Goal: Information Seeking & Learning: Learn about a topic

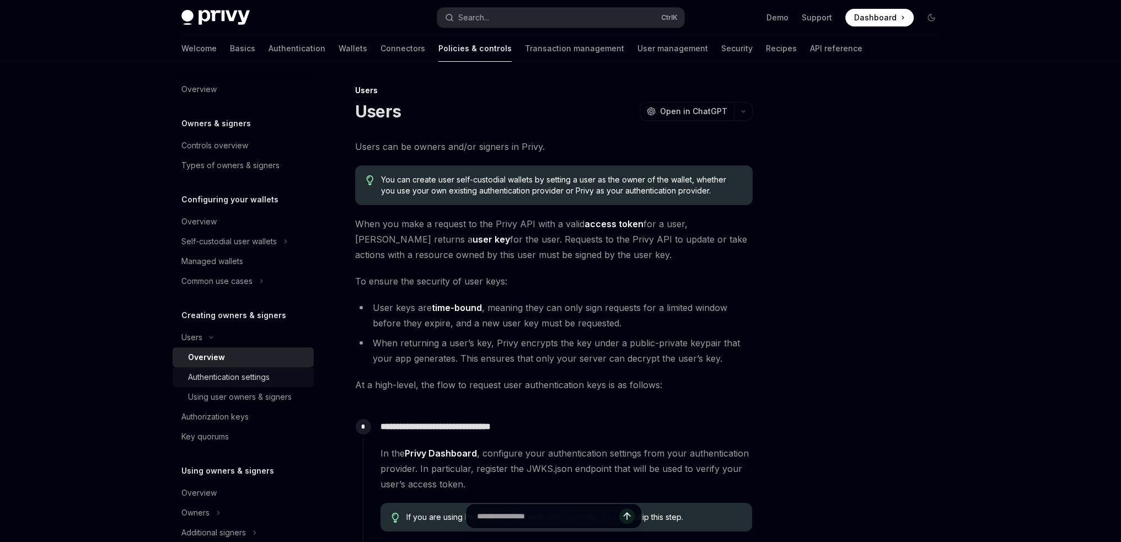
click at [240, 373] on div "Authentication settings" at bounding box center [229, 376] width 82 height 13
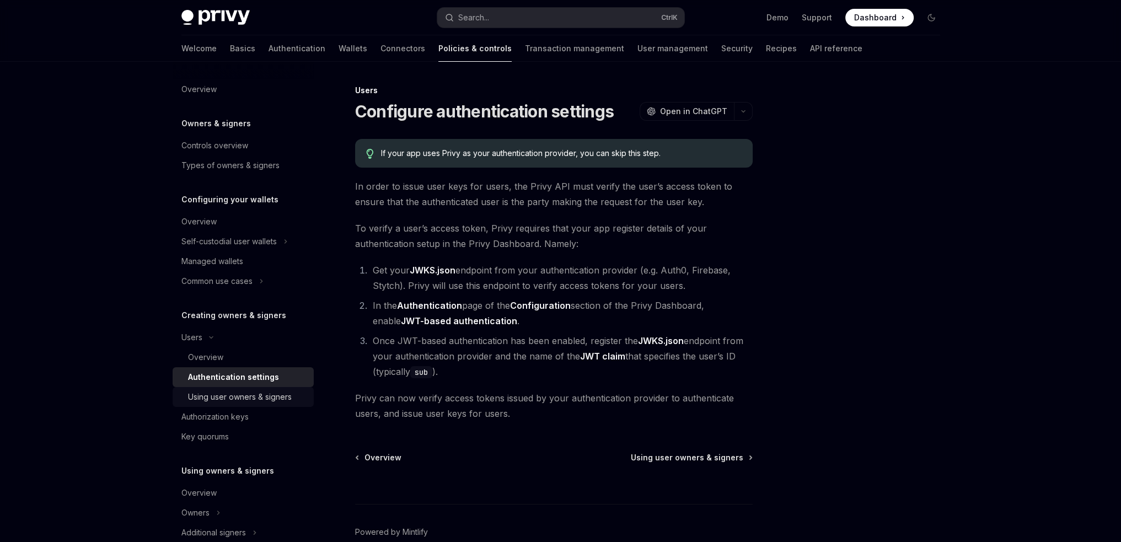
click at [235, 396] on div "Using user owners & signers" at bounding box center [240, 396] width 104 height 13
type textarea "*"
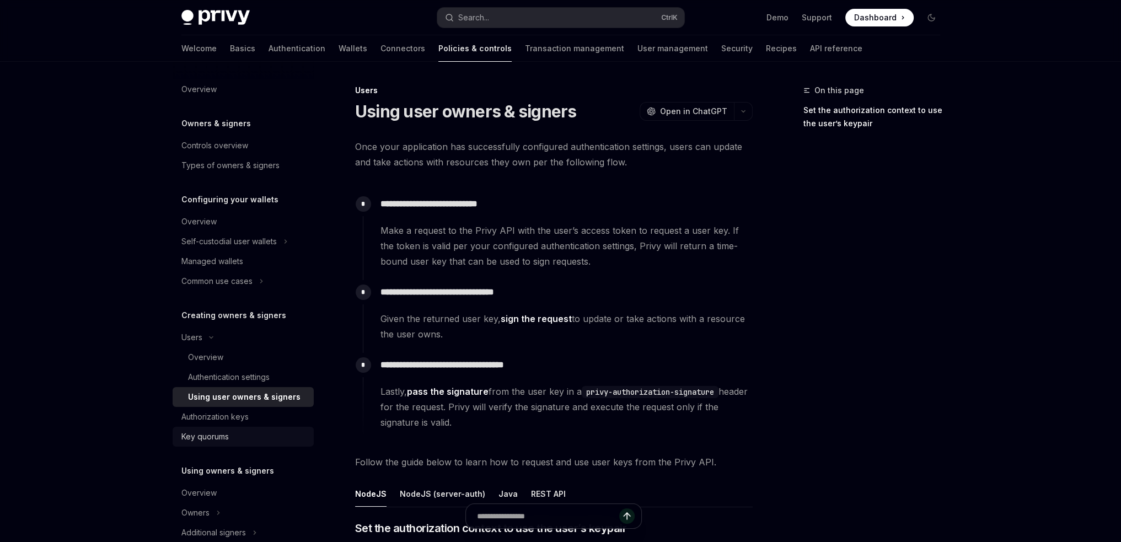
click at [209, 433] on div "Key quorums" at bounding box center [204, 436] width 47 height 13
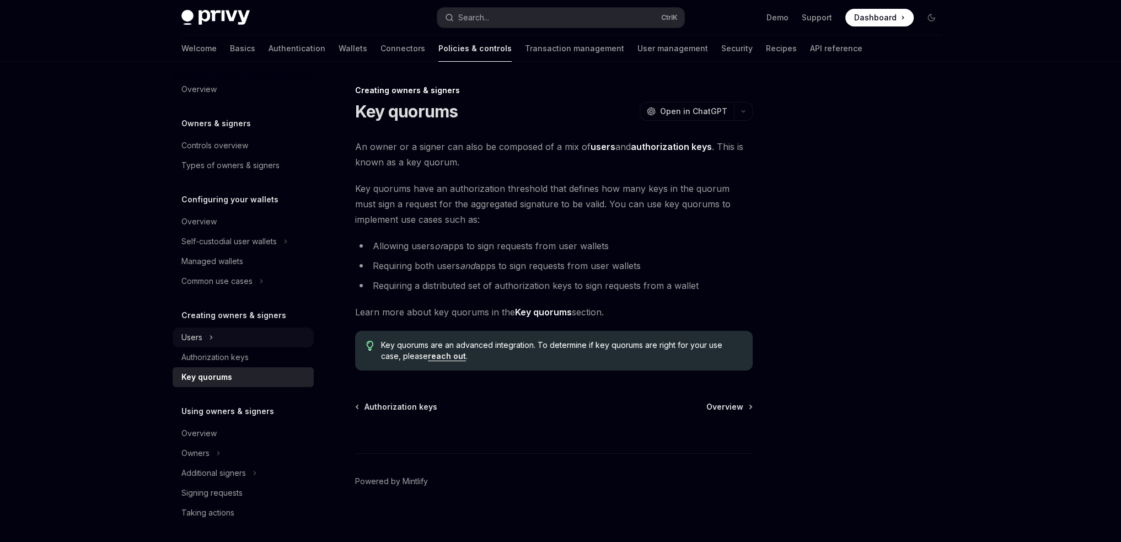
click at [212, 335] on icon at bounding box center [211, 337] width 4 height 13
type textarea "*"
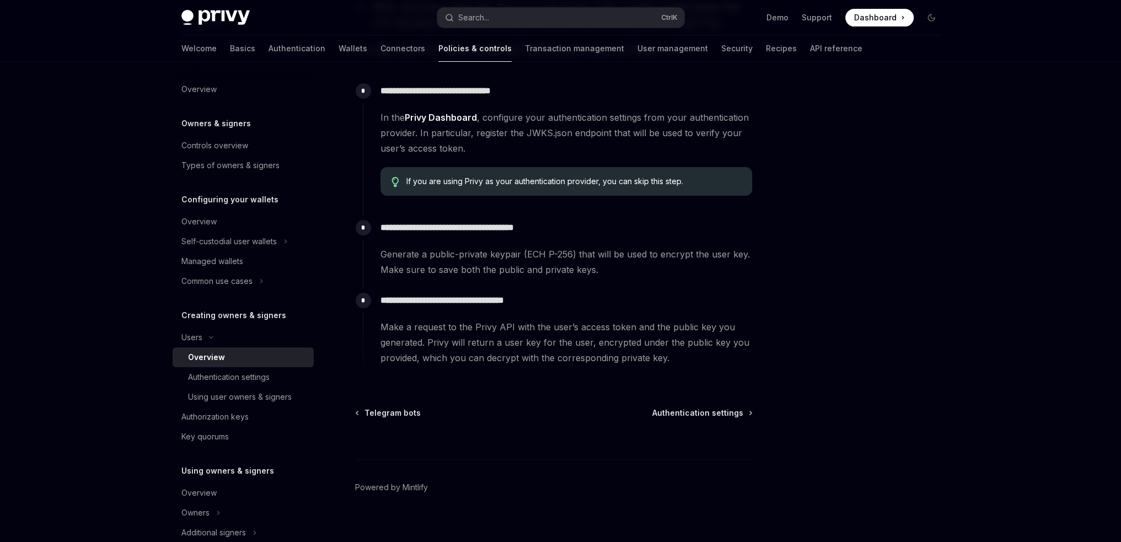
scroll to position [348, 0]
